Goal: Check status: Check status

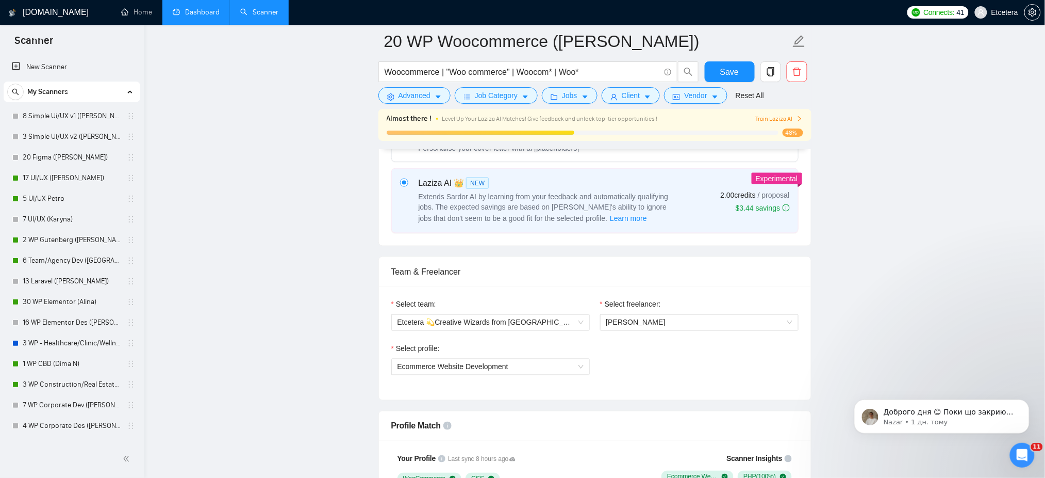
scroll to position [238, 0]
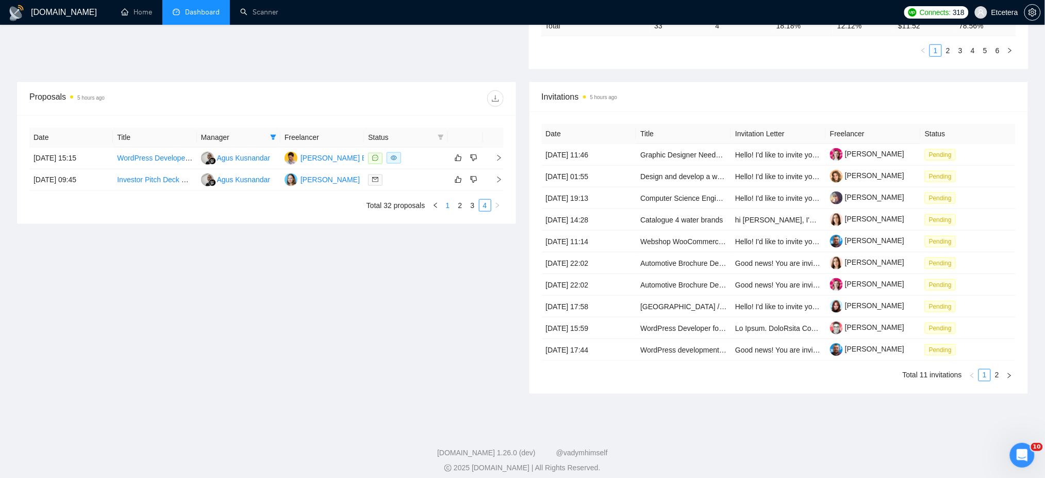
click at [446, 200] on link "1" at bounding box center [448, 205] width 11 height 11
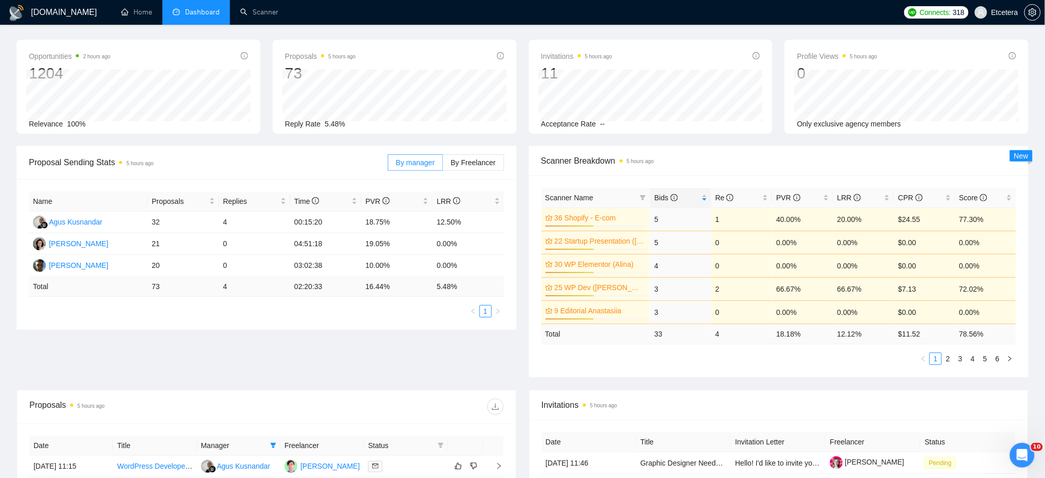
scroll to position [11, 0]
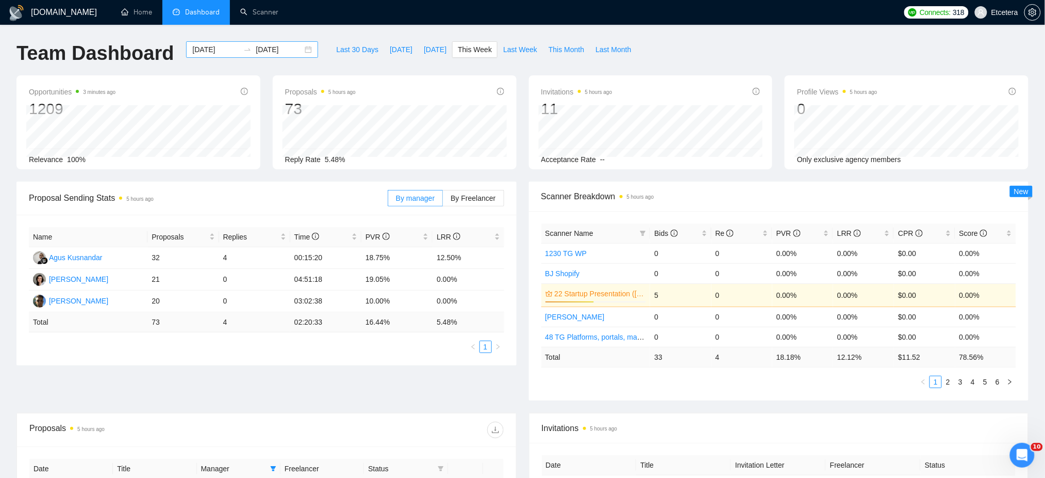
click at [300, 49] on div "2025-08-25 2025-08-31" at bounding box center [252, 49] width 132 height 17
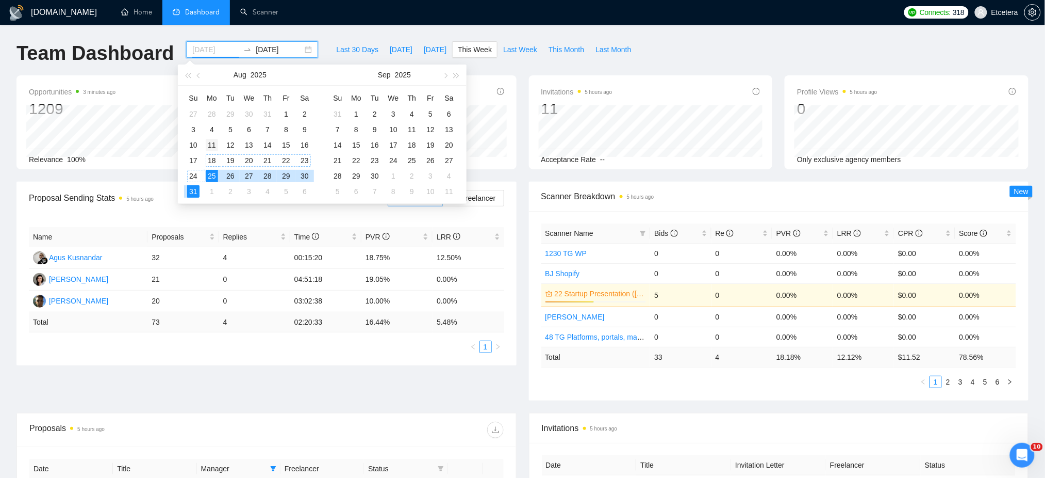
type input "2025-08-11"
click at [211, 148] on div "11" at bounding box center [212, 145] width 12 height 12
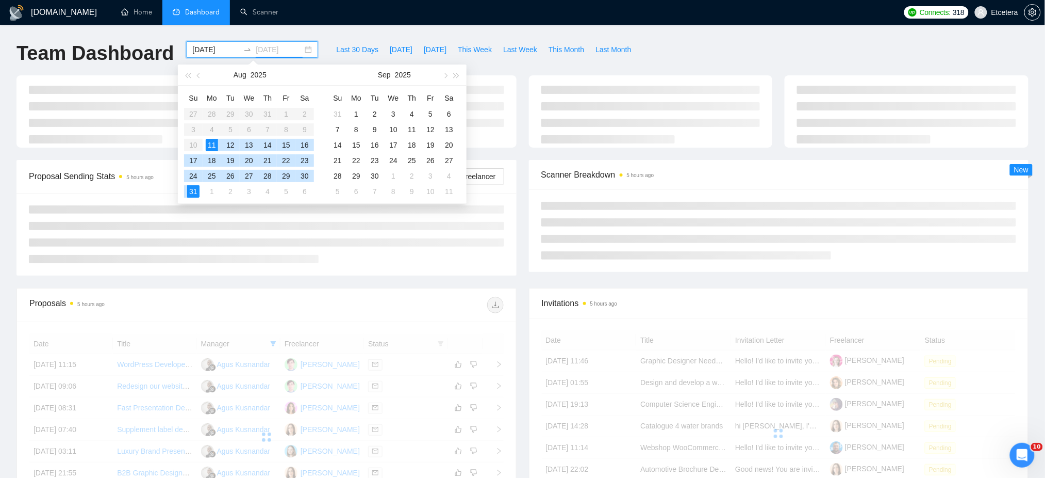
click at [191, 194] on div "31" at bounding box center [193, 191] width 12 height 12
type input "2025-08-31"
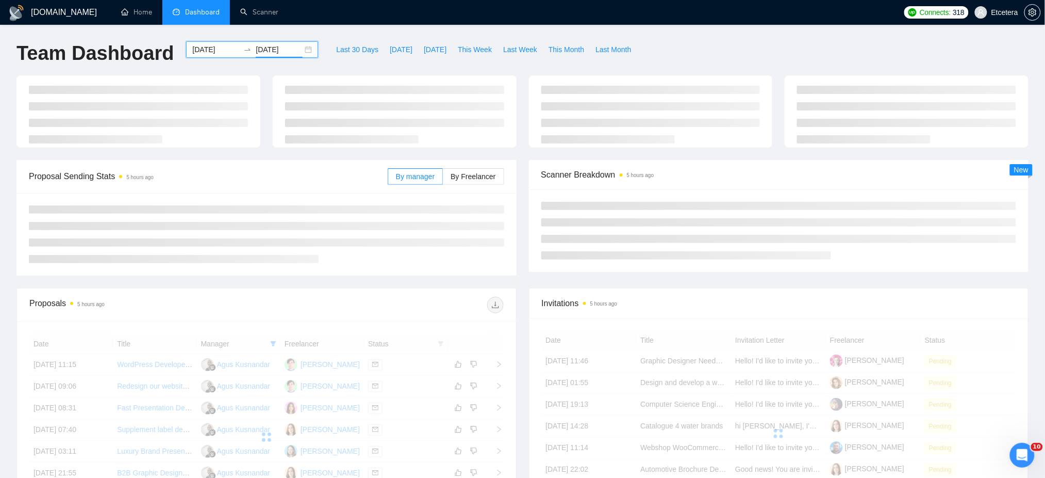
click at [658, 42] on div "Team Dashboard 2025-08-11 2025-08-31 Last 30 Days Today Yesterday This Week Las…" at bounding box center [522, 58] width 1025 height 34
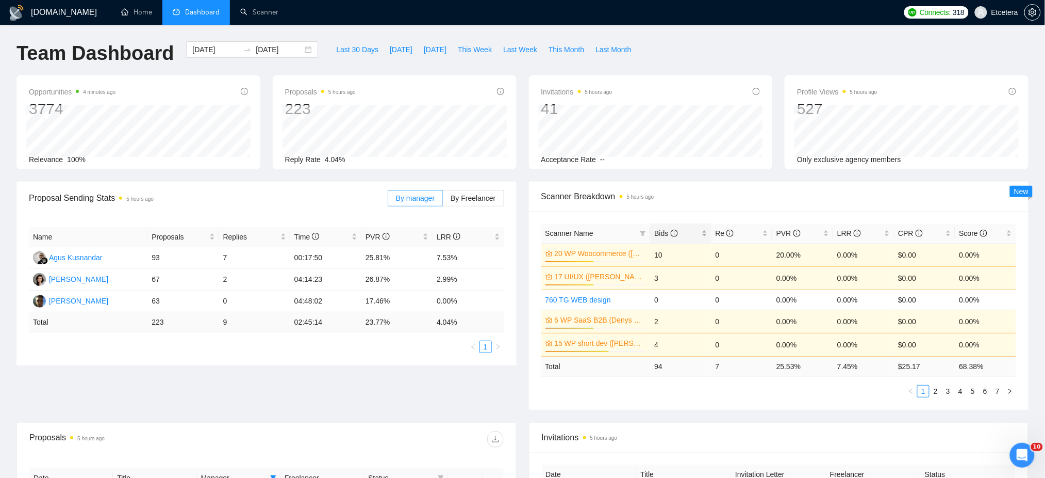
click at [706, 233] on div "Bids" at bounding box center [681, 232] width 53 height 11
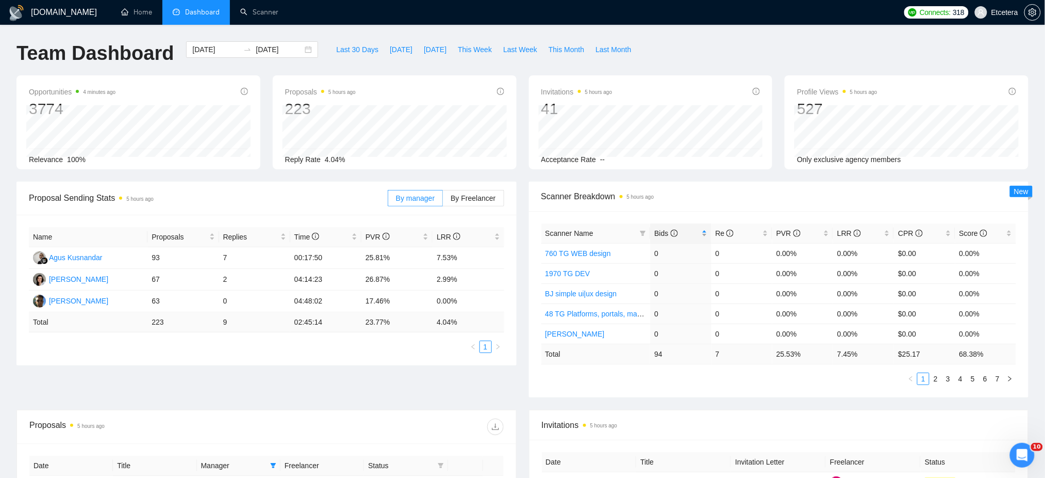
click at [706, 233] on div "Bids" at bounding box center [681, 232] width 53 height 11
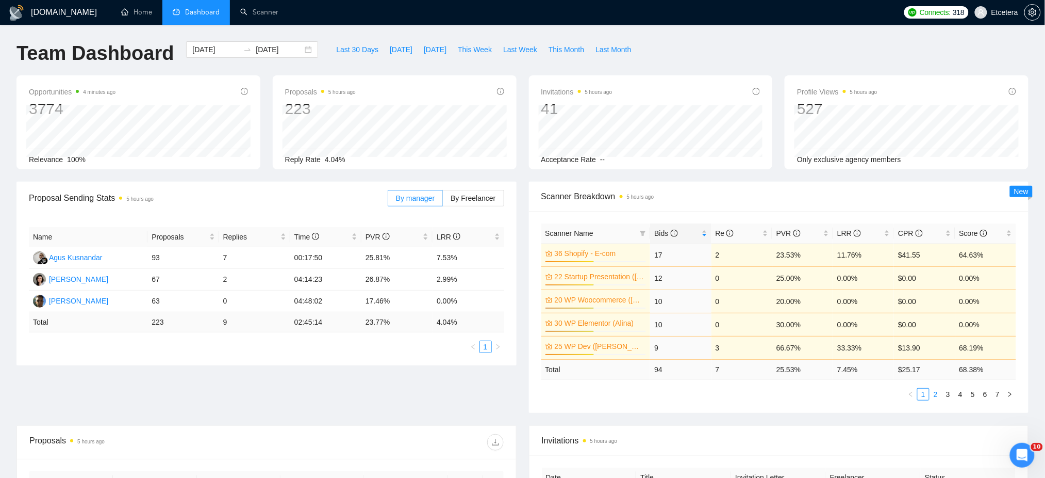
click at [936, 397] on link "2" at bounding box center [935, 393] width 11 height 11
click at [951, 394] on link "3" at bounding box center [948, 393] width 11 height 11
click at [937, 395] on link "2" at bounding box center [935, 393] width 11 height 11
click at [911, 398] on button "button" at bounding box center [911, 394] width 12 height 12
click at [345, 48] on span "Last 30 Days" at bounding box center [357, 49] width 42 height 11
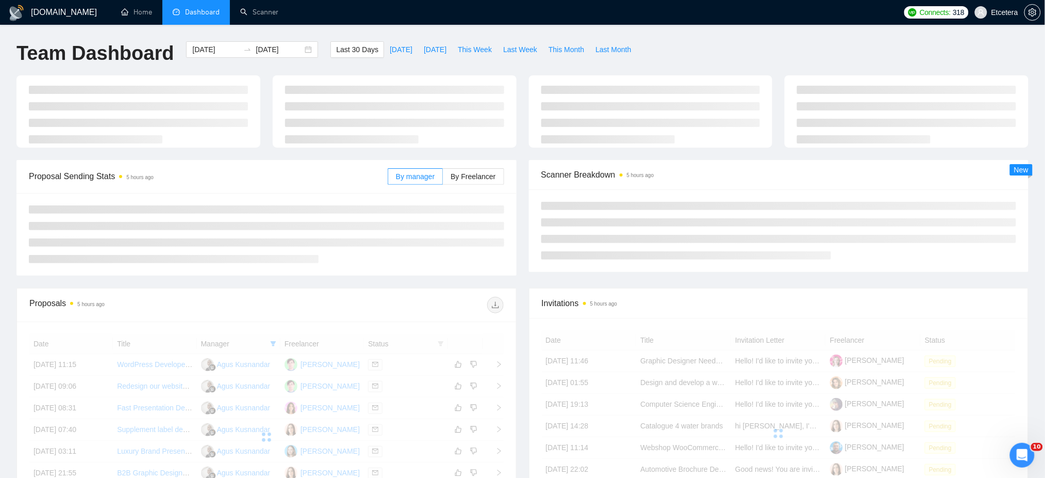
type input "2025-08-01"
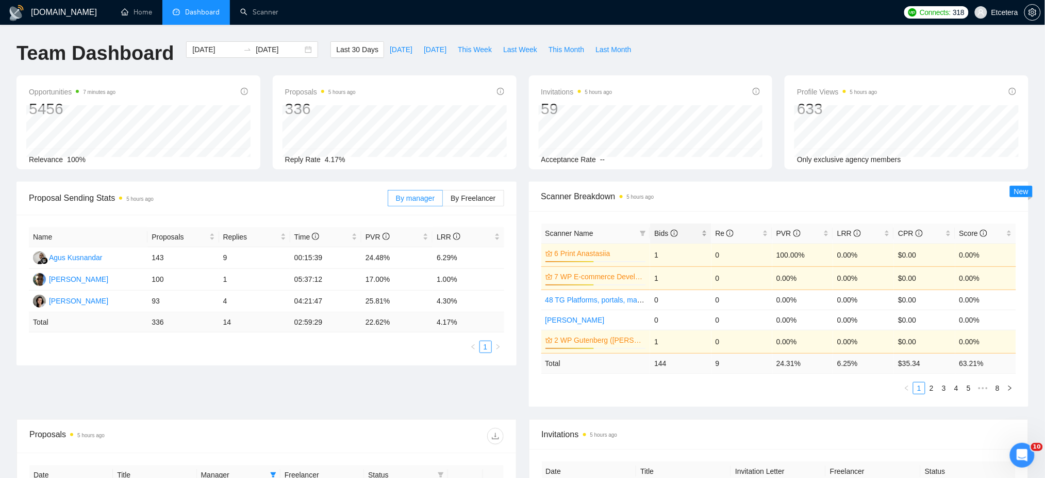
click at [704, 228] on div "Bids" at bounding box center [681, 232] width 53 height 11
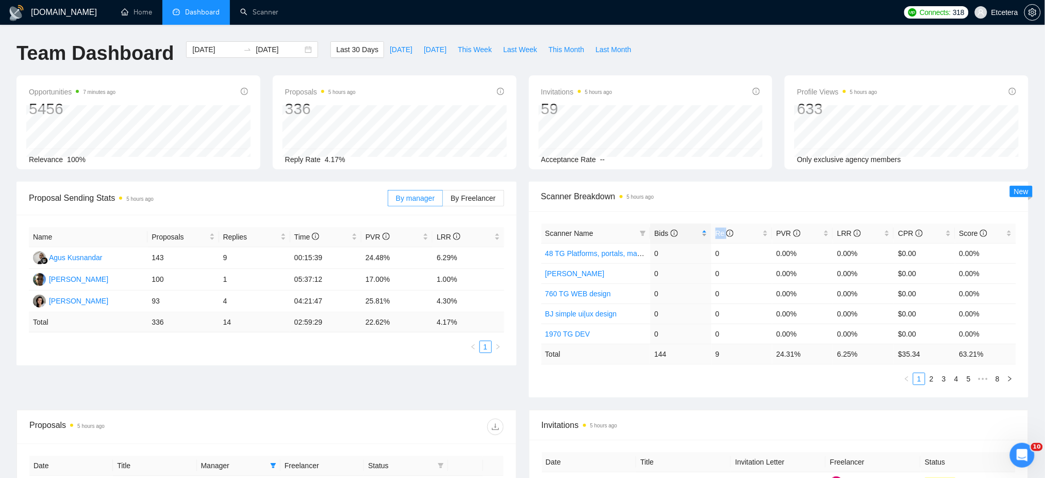
click at [704, 228] on div "Bids" at bounding box center [681, 232] width 53 height 11
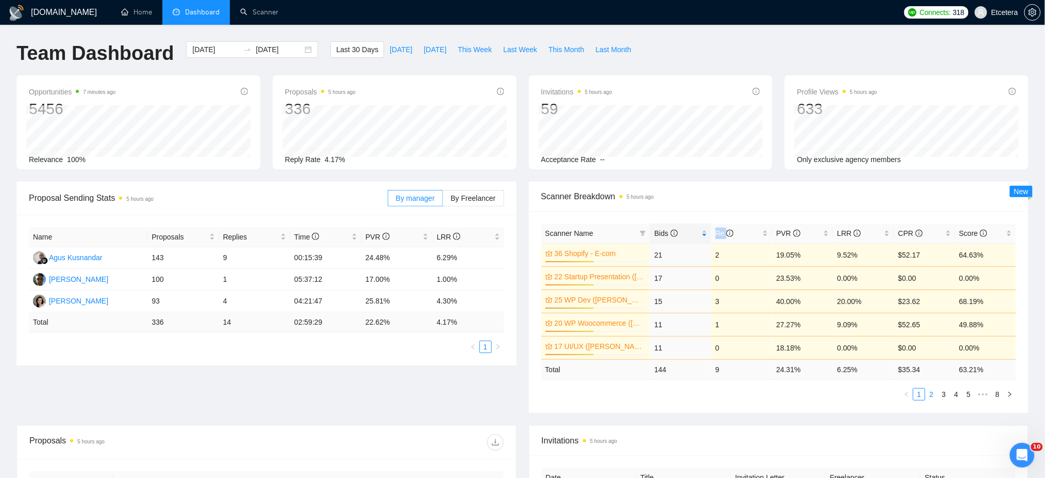
click at [932, 395] on link "2" at bounding box center [931, 393] width 11 height 11
click at [921, 397] on link "1" at bounding box center [919, 393] width 11 height 11
click at [933, 395] on link "2" at bounding box center [931, 393] width 11 height 11
